Goal: Use online tool/utility: Utilize a website feature to perform a specific function

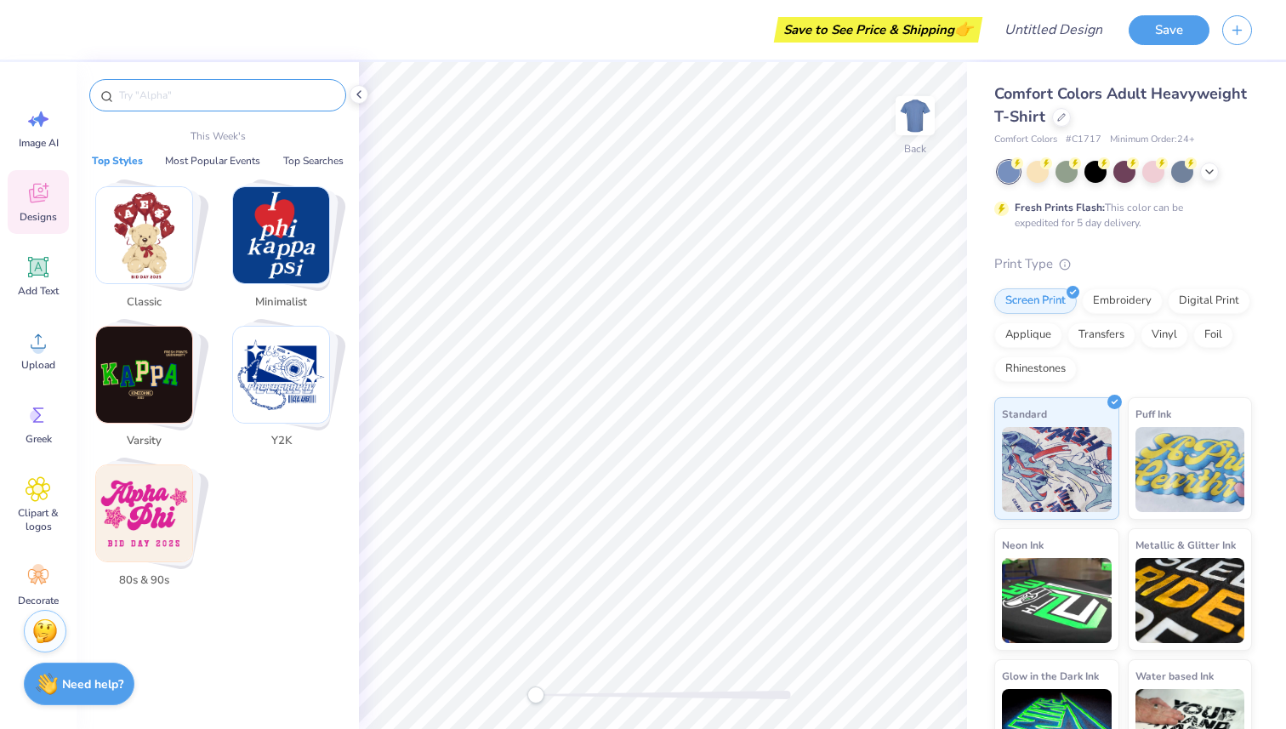
click at [149, 94] on input "text" at bounding box center [226, 95] width 218 height 17
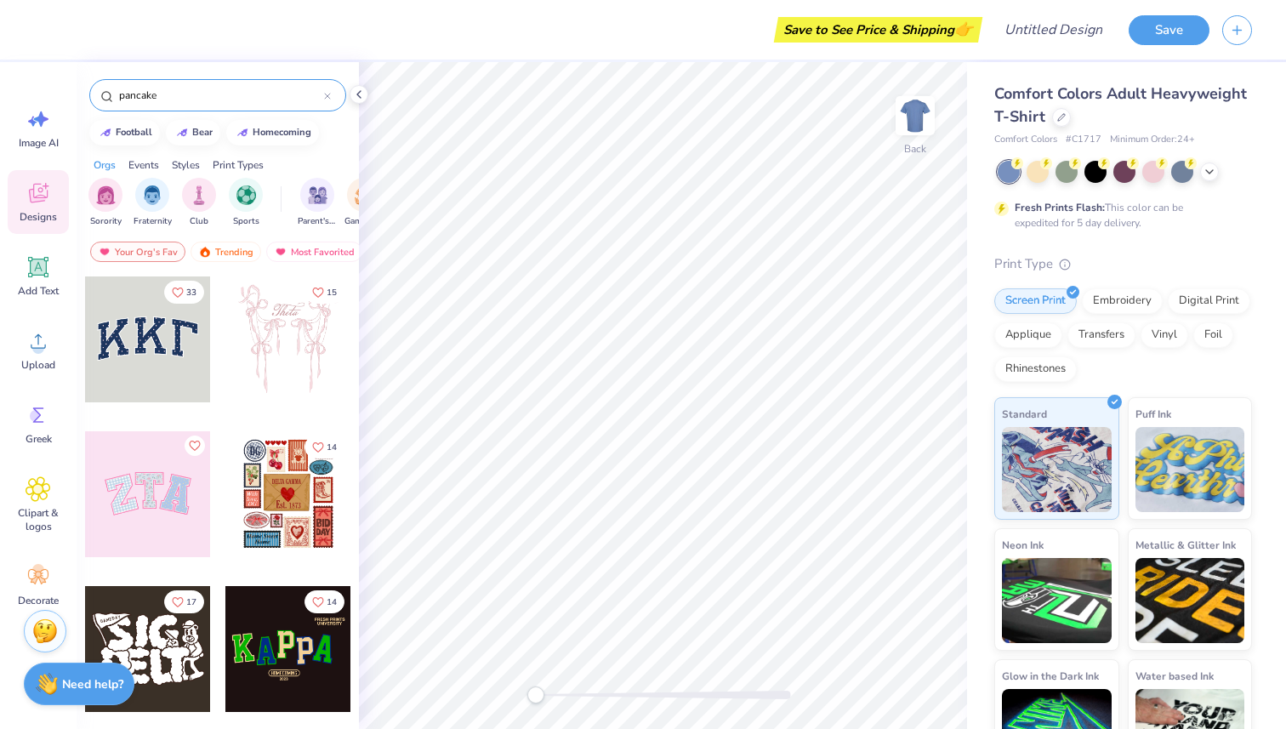
type input "pancake"
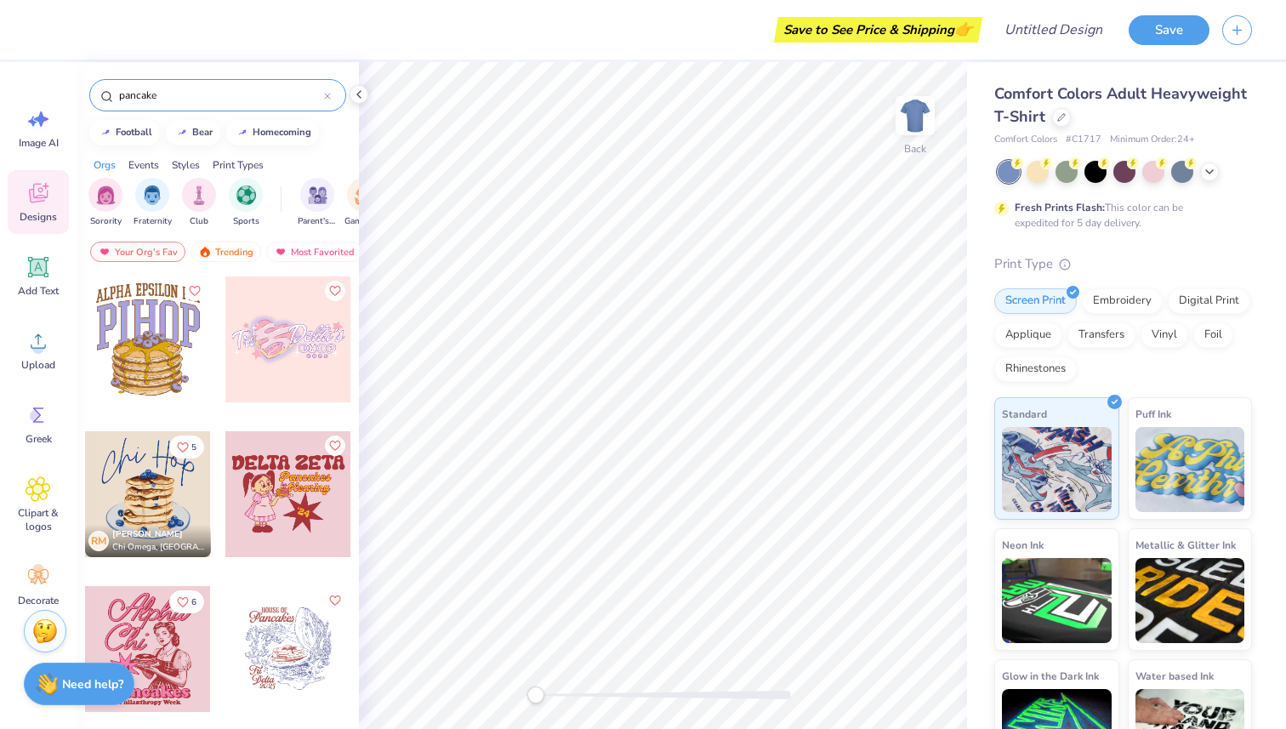
click at [159, 636] on div at bounding box center [148, 649] width 126 height 126
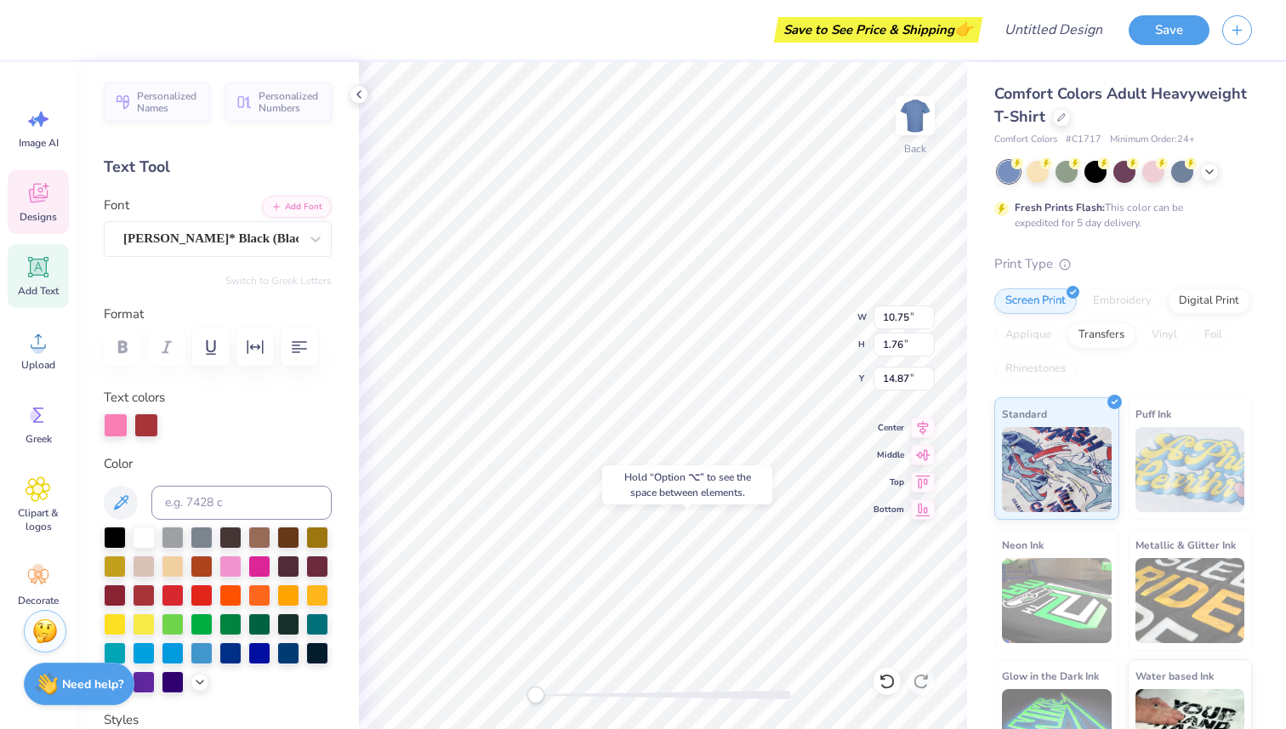
type input "1.41"
type input "0.85"
type input "12.13"
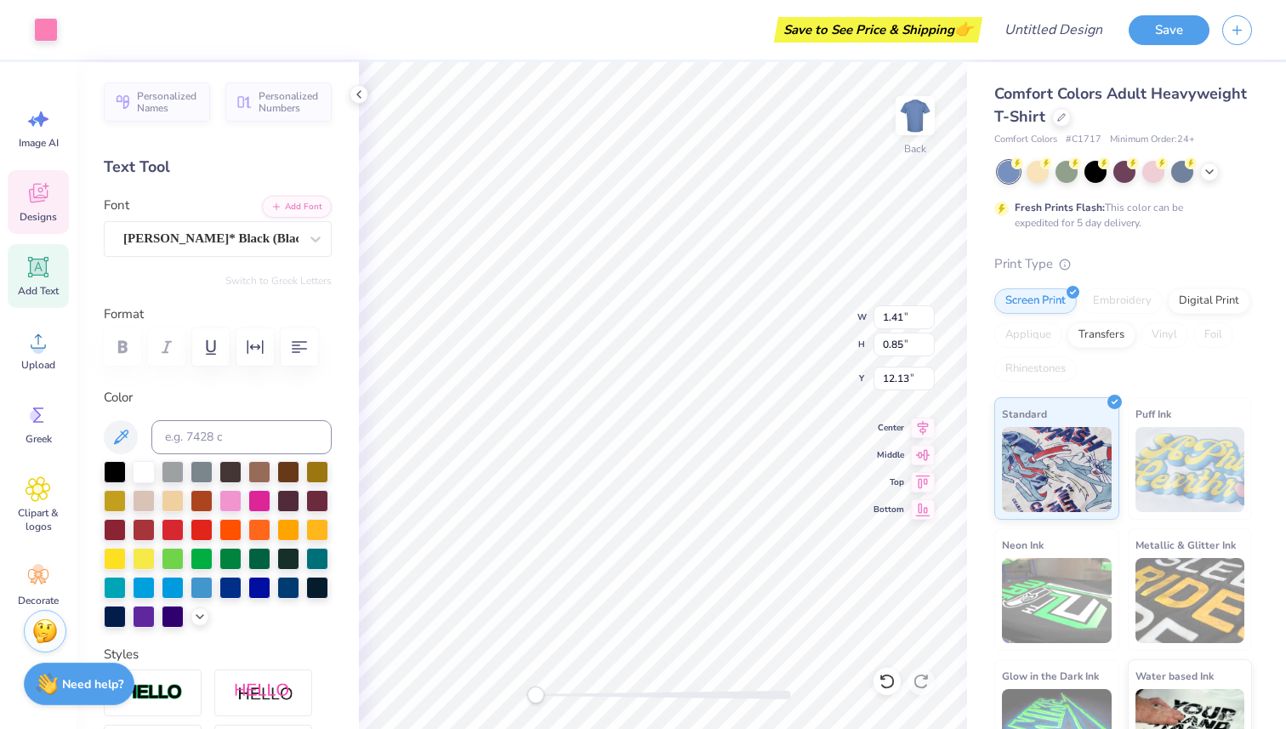
type input "3.85"
type input "10.63"
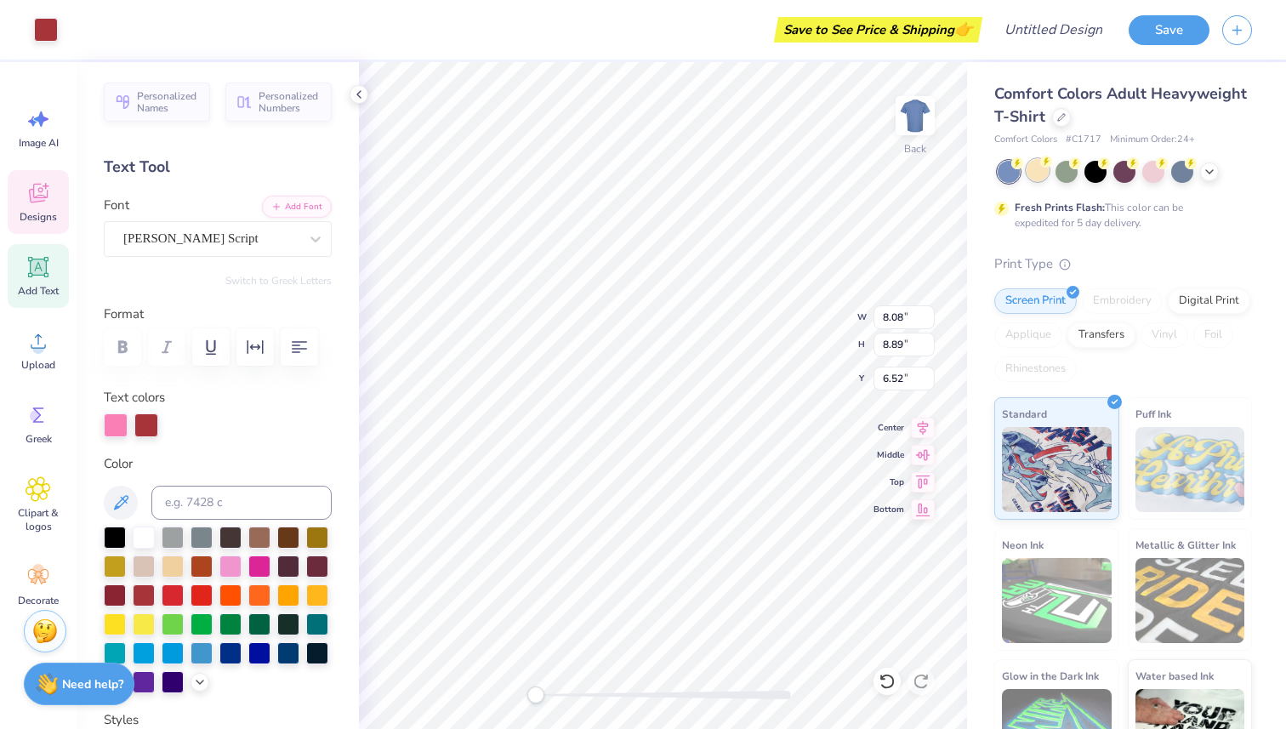
click at [1042, 168] on div at bounding box center [1038, 170] width 22 height 22
type input "0.95"
